Goal: Find specific page/section: Find specific page/section

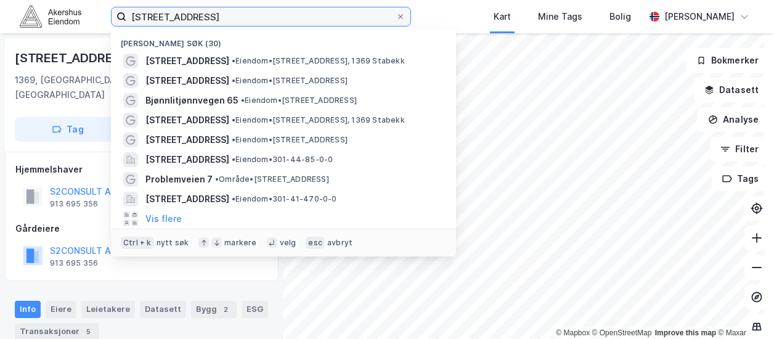
click at [292, 20] on input "[STREET_ADDRESS]" at bounding box center [260, 16] width 269 height 18
click at [272, 17] on input "[STREET_ADDRESS]" at bounding box center [260, 16] width 269 height 18
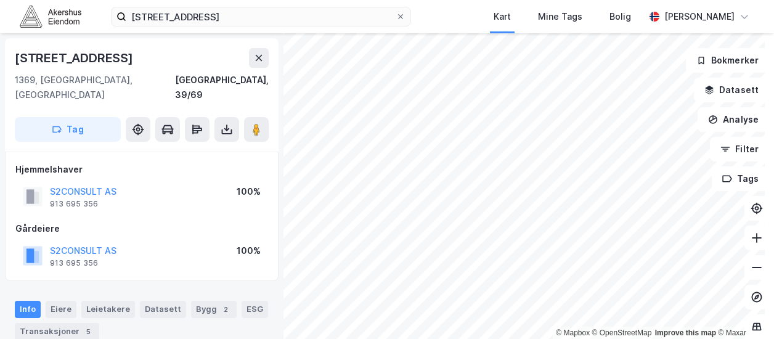
click at [435, 20] on div "[STREET_ADDRESS] Kart Mine Tags Bolig [PERSON_NAME]" at bounding box center [387, 16] width 774 height 33
click at [751, 273] on icon at bounding box center [757, 267] width 12 height 12
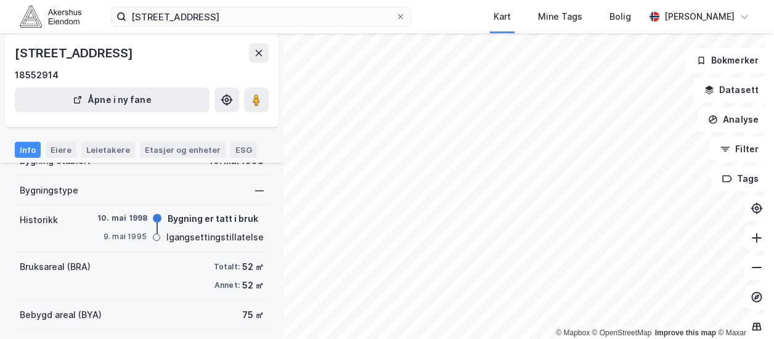
scroll to position [73, 0]
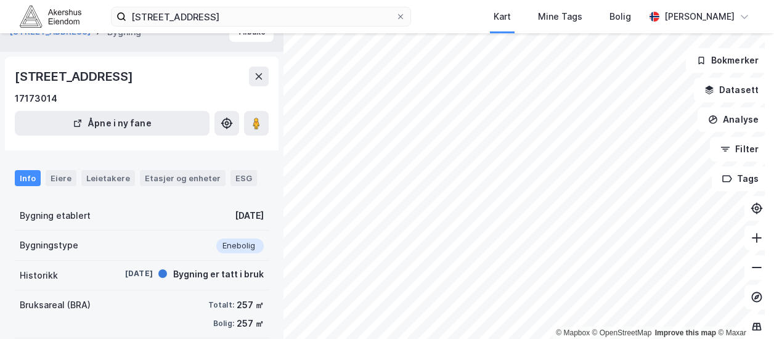
scroll to position [20, 0]
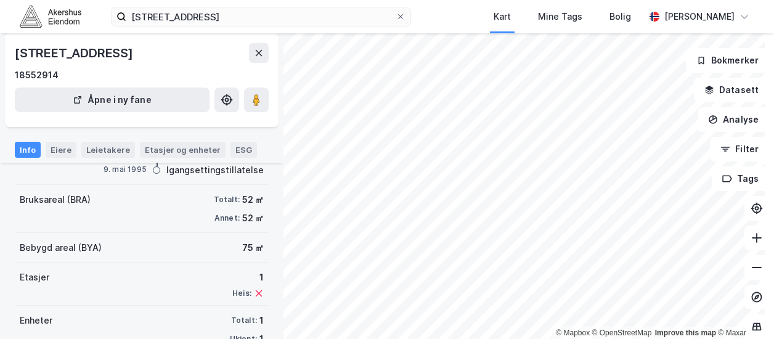
scroll to position [173, 0]
